Goal: Information Seeking & Learning: Learn about a topic

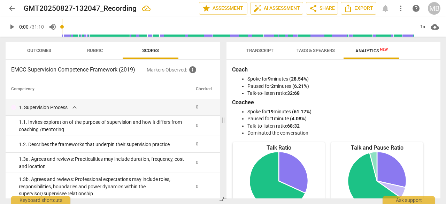
scroll to position [7, 0]
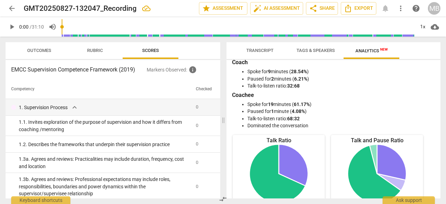
click at [259, 52] on span "Transcript" at bounding box center [259, 50] width 27 height 5
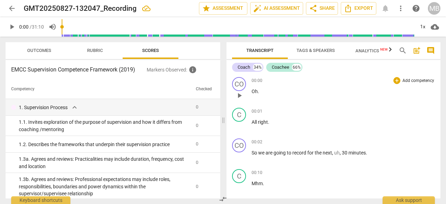
scroll to position [0, 0]
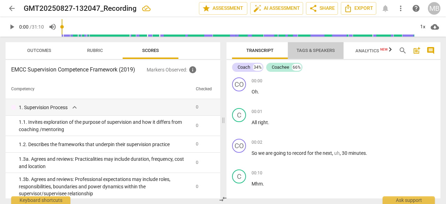
click at [319, 51] on span "Tags & Speakers" at bounding box center [316, 50] width 38 height 5
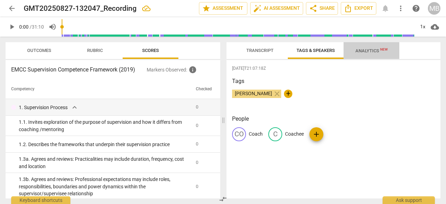
click at [374, 48] on span "Analytics New" at bounding box center [371, 50] width 32 height 5
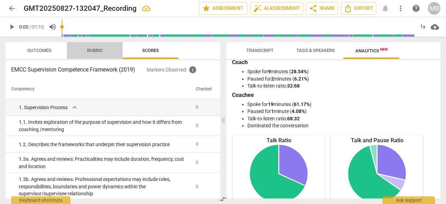
click at [93, 49] on span "Rubric" at bounding box center [95, 50] width 16 height 5
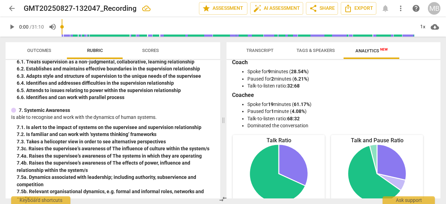
scroll to position [757, 0]
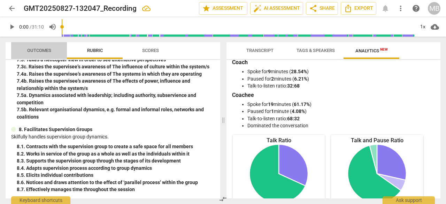
click at [43, 51] on span "Outcomes" at bounding box center [39, 50] width 24 height 5
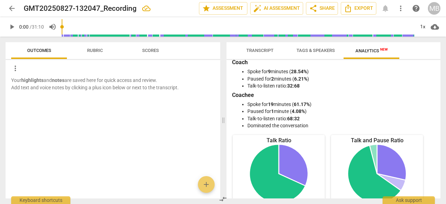
click at [151, 48] on span "Scores" at bounding box center [150, 50] width 17 height 5
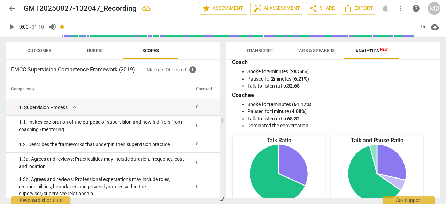
click at [317, 51] on span "Tags & Speakers" at bounding box center [316, 50] width 38 height 5
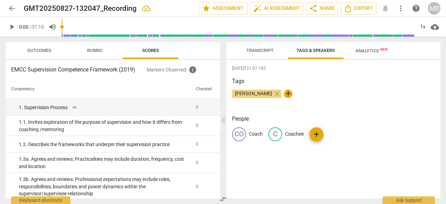
click at [363, 52] on span "Analytics New" at bounding box center [371, 50] width 32 height 5
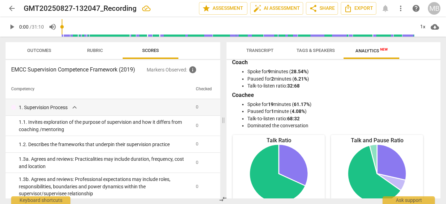
scroll to position [0, 0]
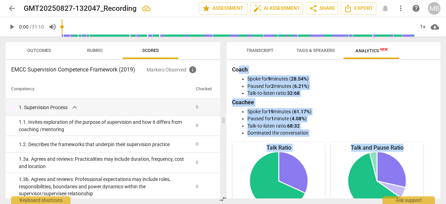
drag, startPoint x: 237, startPoint y: 68, endPoint x: 386, endPoint y: 182, distance: 187.4
click at [386, 182] on div "Coach Spoke for 9 minutes ( 28.54% ) Paused for 2 minutes ( 6.21% ) Talk-to-lis…" at bounding box center [333, 129] width 214 height 138
click at [368, 7] on span "Export" at bounding box center [358, 8] width 29 height 8
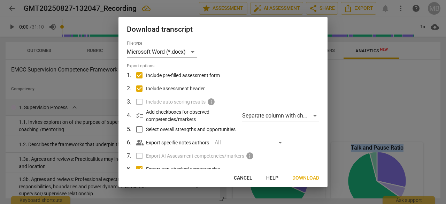
scroll to position [60, 0]
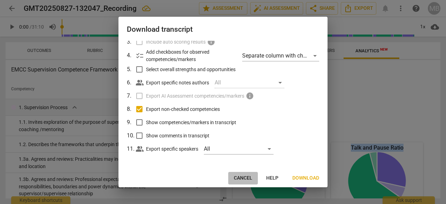
click at [247, 178] on span "Cancel" at bounding box center [243, 178] width 18 height 7
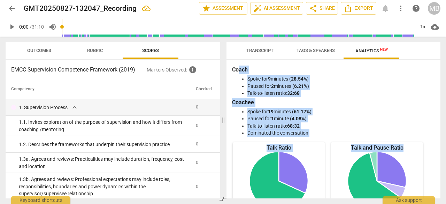
drag, startPoint x: 407, startPoint y: 68, endPoint x: 430, endPoint y: 81, distance: 26.5
click at [430, 81] on li "Spoke for 9 minutes ( 28.54% )" at bounding box center [340, 78] width 186 height 7
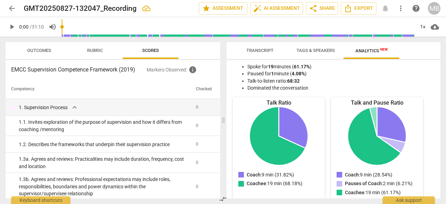
scroll to position [0, 0]
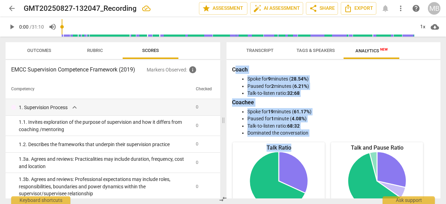
drag, startPoint x: 236, startPoint y: 67, endPoint x: 316, endPoint y: 137, distance: 106.5
click at [316, 137] on div "Coach Spoke for 9 minutes ( 28.54% ) Paused for 2 minutes ( 6.21% ) Talk-to-lis…" at bounding box center [333, 129] width 214 height 138
click at [315, 131] on li "Dominated the conversation" at bounding box center [340, 132] width 186 height 7
drag, startPoint x: 310, startPoint y: 136, endPoint x: 232, endPoint y: 69, distance: 102.5
click at [232, 69] on div "Coach Spoke for 9 minutes ( 28.54% ) Paused for 2 minutes ( 6.21% ) Talk-to-lis…" at bounding box center [333, 101] width 203 height 71
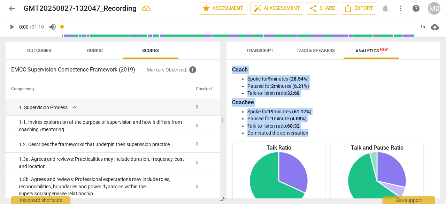
copy div "Coach Spoke for 9 minutes ( 28.54% ) Paused for 2 minutes ( 6.21% ) Talk-to-lis…"
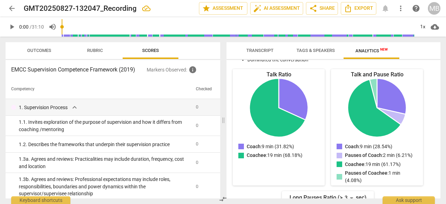
scroll to position [76, 0]
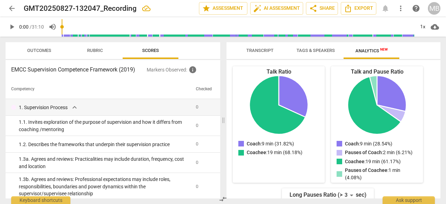
drag, startPoint x: 308, startPoint y: 103, endPoint x: 434, endPoint y: 98, distance: 126.2
click at [434, 98] on div "Coach Spoke for 9 minutes ( 28.54% ) Paused for 2 minutes ( 6.21% ) Talk-to-lis…" at bounding box center [333, 129] width 214 height 138
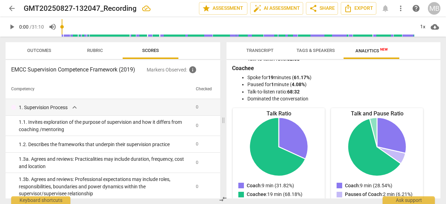
scroll to position [0, 0]
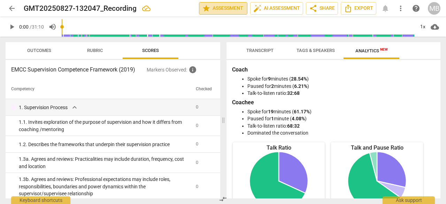
click at [234, 8] on span "star Assessment" at bounding box center [223, 8] width 42 height 8
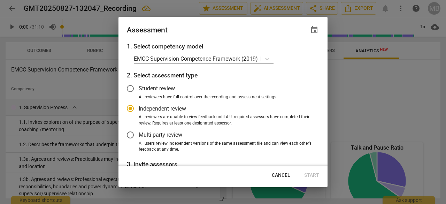
click at [414, 49] on div at bounding box center [223, 102] width 446 height 204
radio input "false"
